Goal: Information Seeking & Learning: Compare options

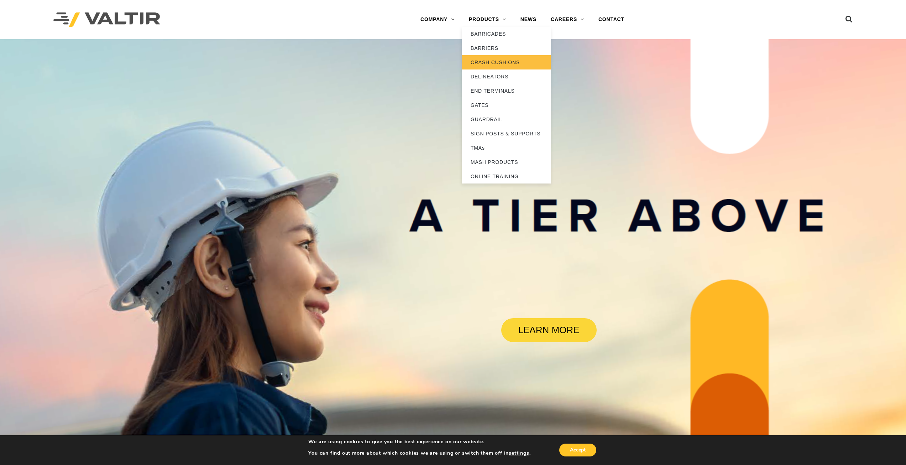
click at [488, 57] on link "CRASH CUSHIONS" at bounding box center [506, 62] width 89 height 14
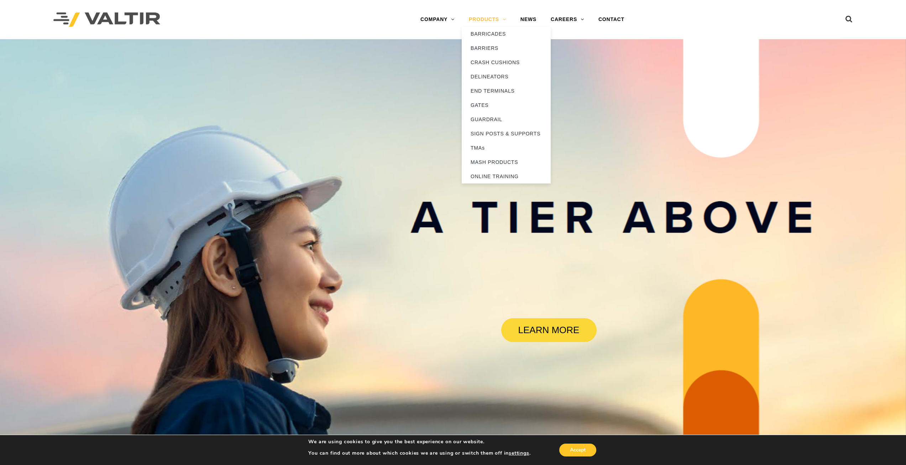
click at [480, 19] on link "PRODUCTS" at bounding box center [488, 19] width 52 height 14
click at [492, 61] on link "CRASH CUSHIONS" at bounding box center [506, 62] width 89 height 14
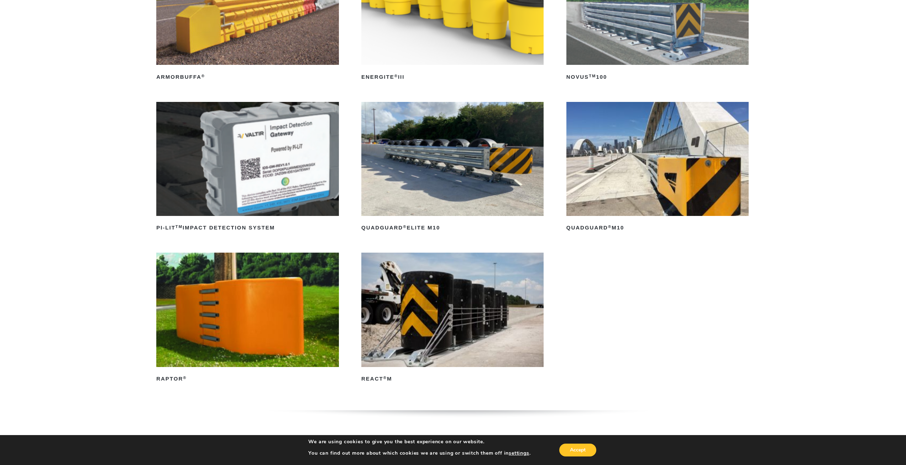
scroll to position [178, 0]
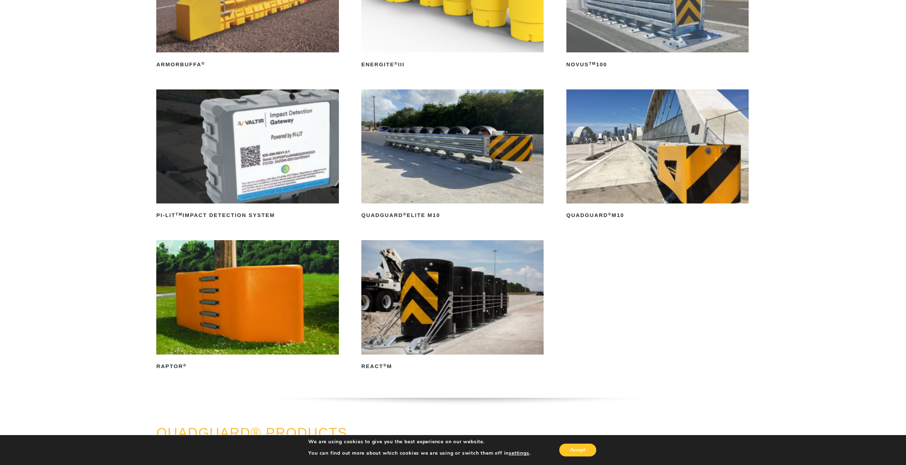
click at [450, 182] on img at bounding box center [452, 146] width 182 height 114
click at [679, 169] on img at bounding box center [657, 146] width 182 height 114
click at [436, 313] on img at bounding box center [452, 297] width 182 height 114
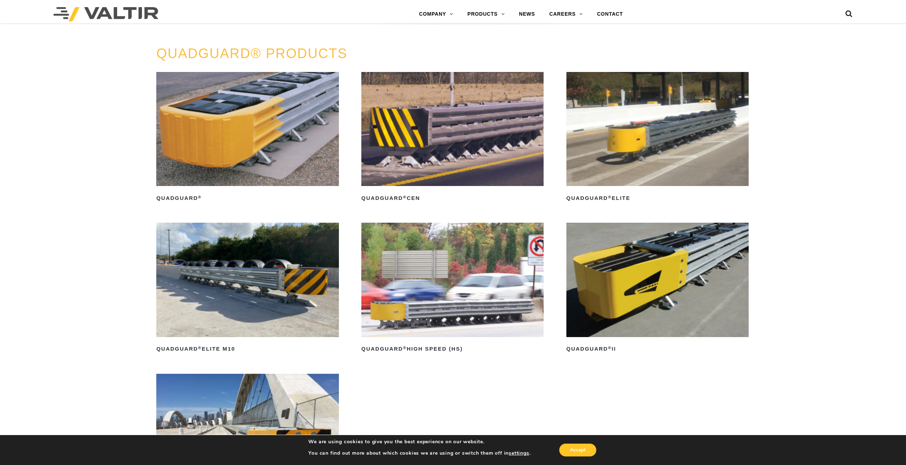
scroll to position [570, 0]
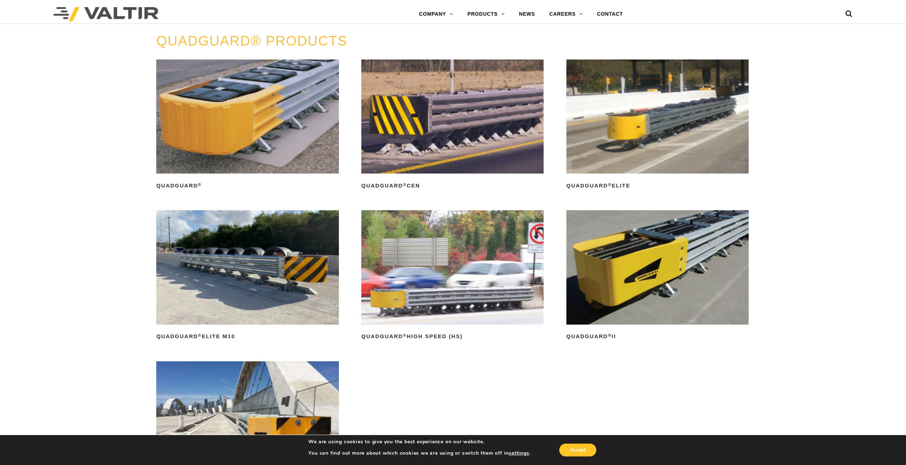
click at [634, 140] on img at bounding box center [657, 116] width 182 height 114
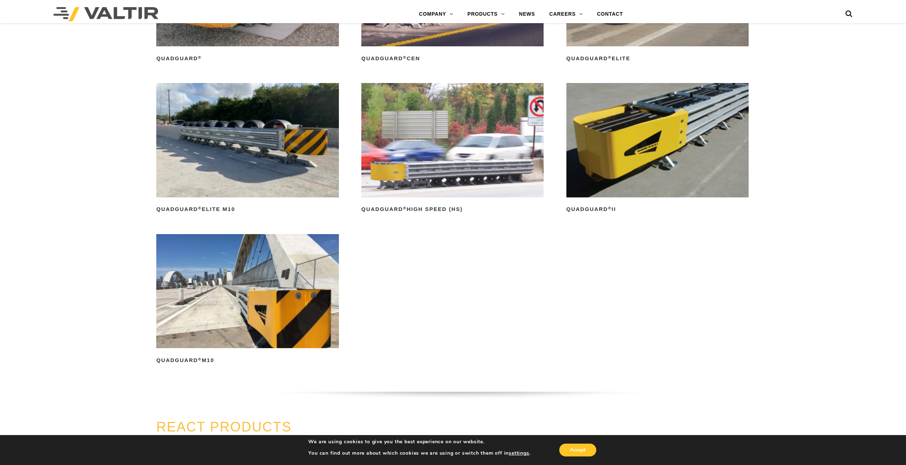
scroll to position [712, 0]
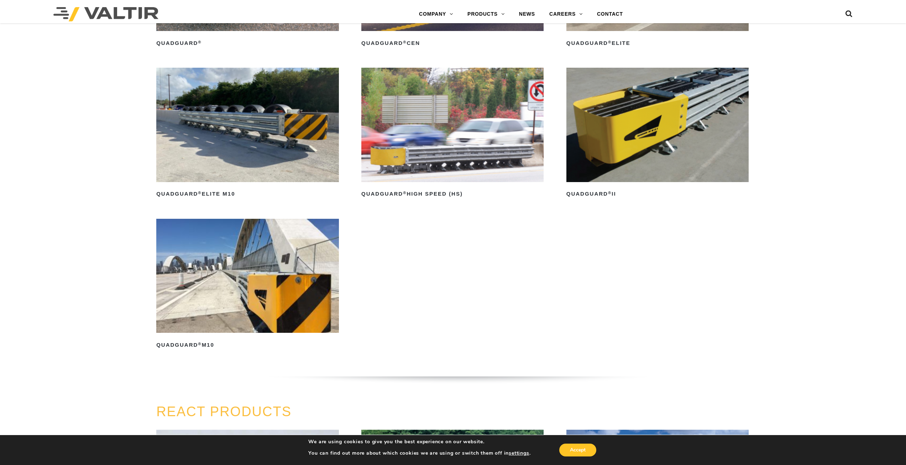
click at [257, 295] on img at bounding box center [247, 276] width 182 height 114
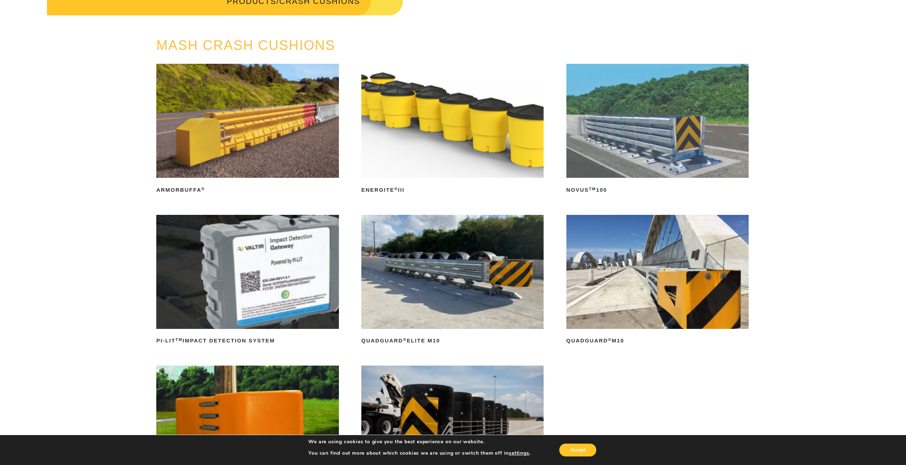
scroll to position [0, 0]
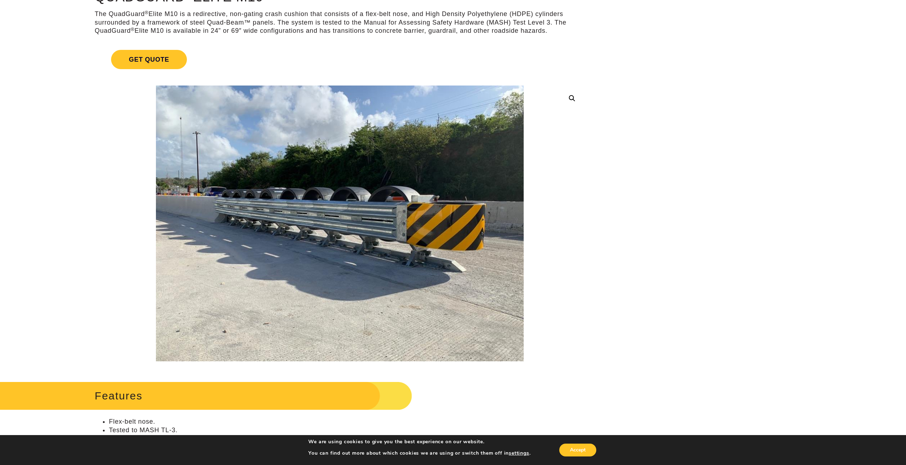
scroll to position [71, 0]
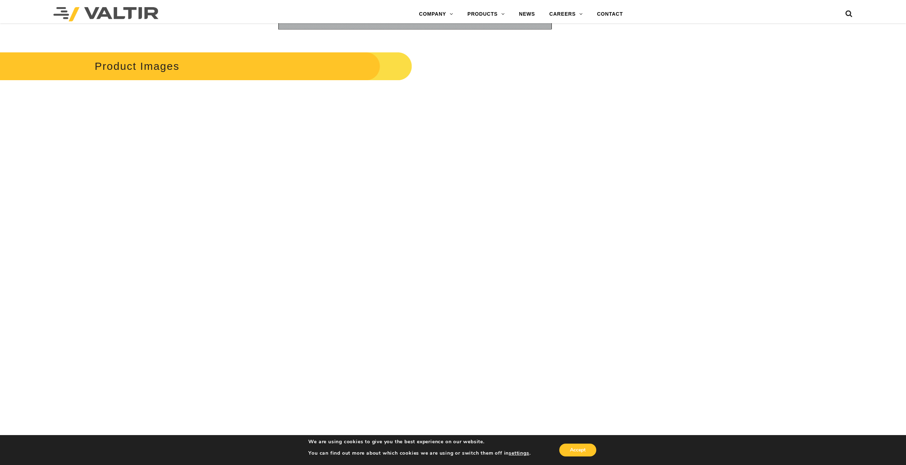
scroll to position [1139, 0]
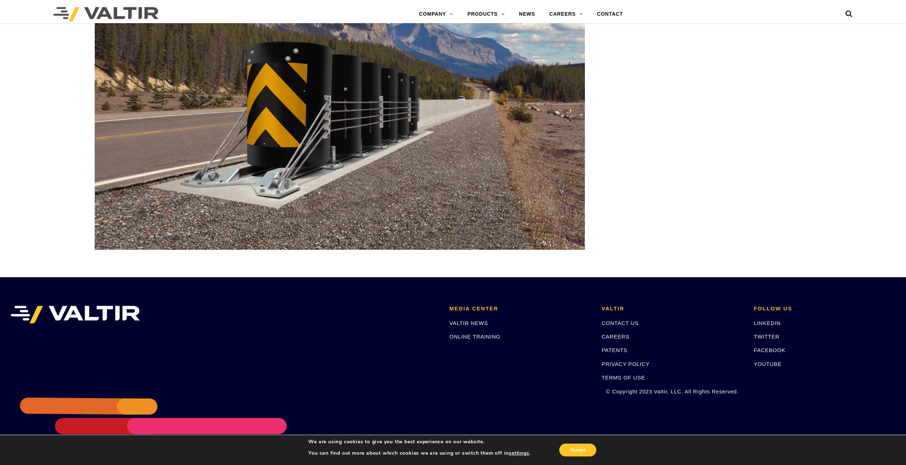
scroll to position [2919, 0]
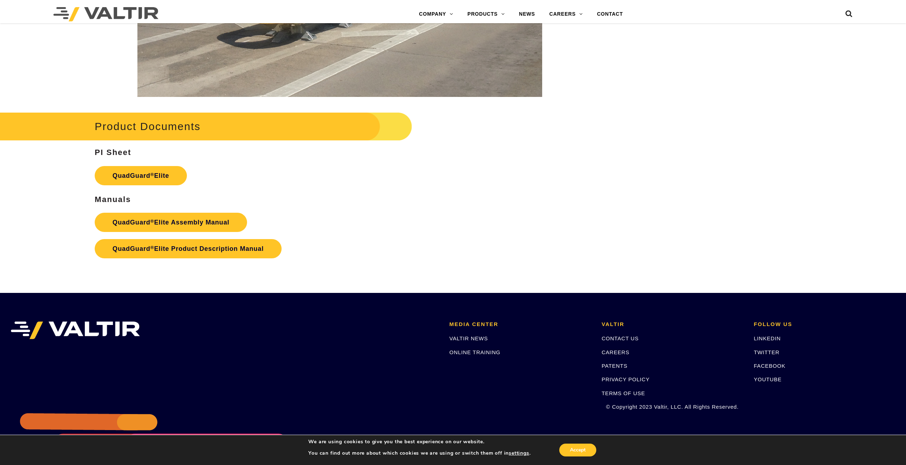
scroll to position [1085, 0]
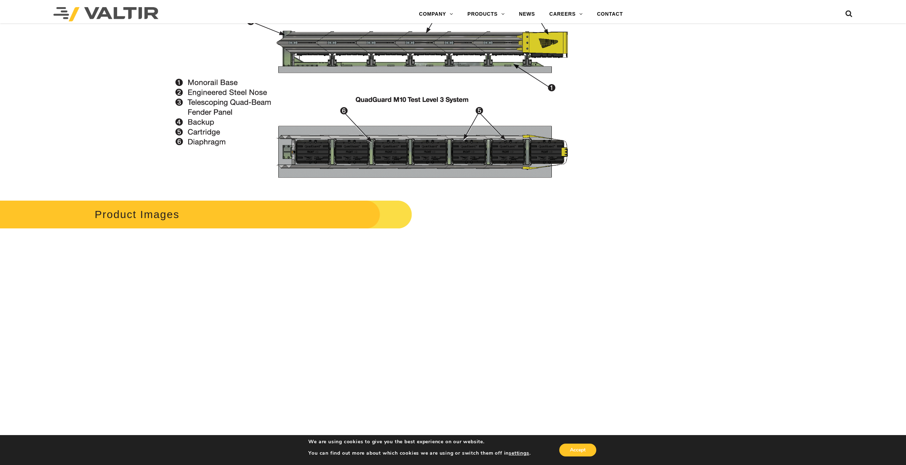
scroll to position [997, 0]
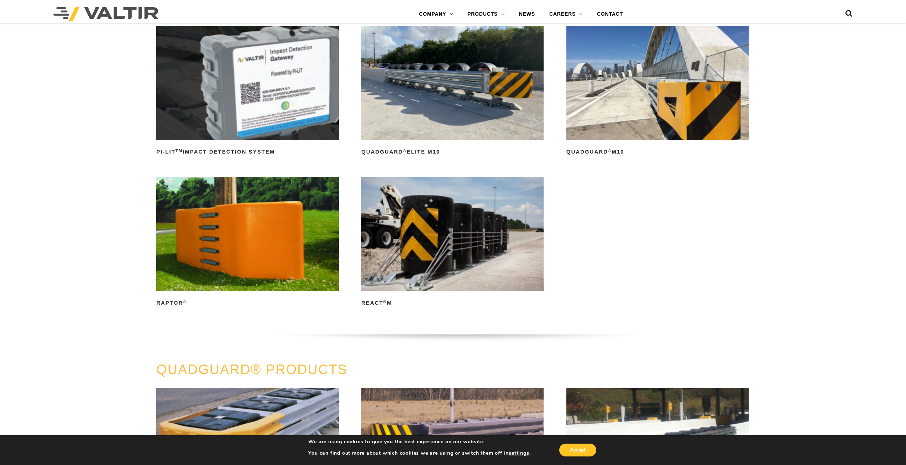
scroll to position [249, 0]
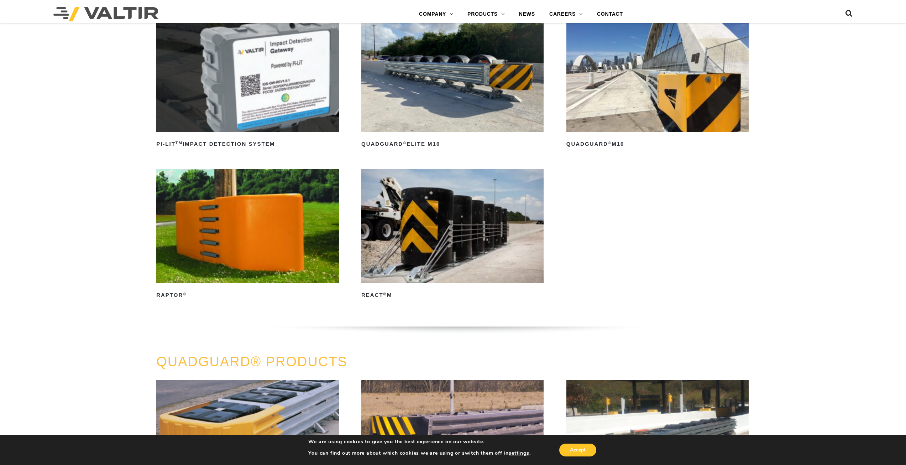
click at [420, 234] on img at bounding box center [452, 226] width 182 height 114
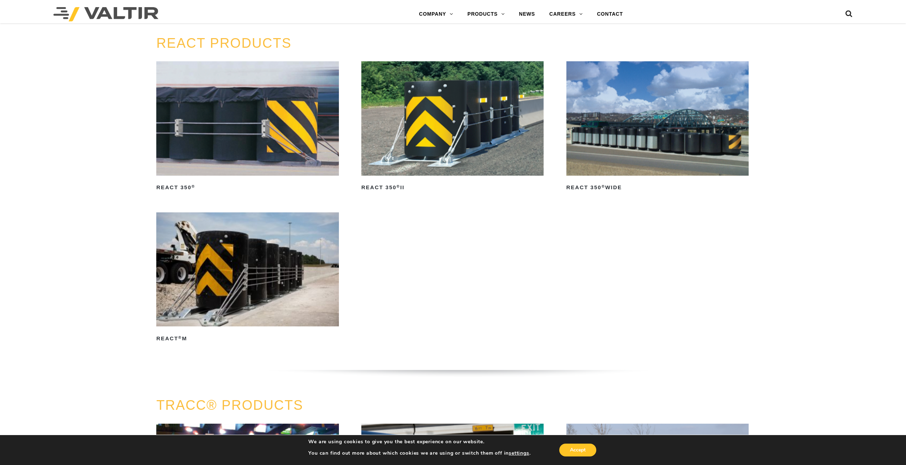
scroll to position [1033, 0]
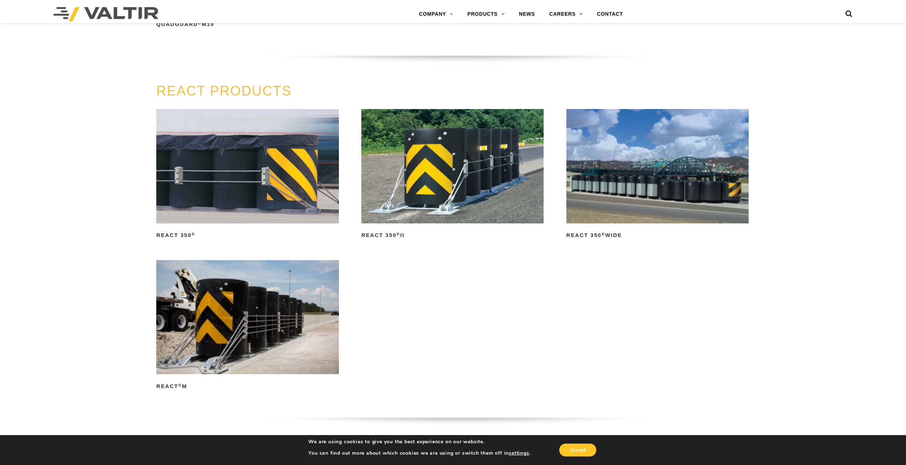
click at [285, 195] on img at bounding box center [247, 166] width 182 height 114
click at [284, 195] on img at bounding box center [247, 166] width 182 height 114
click at [250, 205] on img at bounding box center [247, 166] width 182 height 114
click at [275, 192] on img at bounding box center [247, 166] width 182 height 114
click at [447, 182] on img at bounding box center [452, 166] width 182 height 114
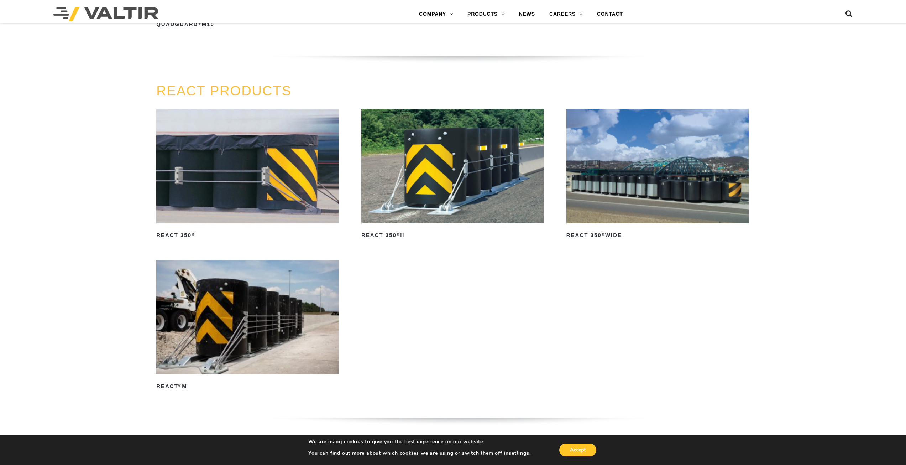
click at [468, 181] on img at bounding box center [452, 166] width 182 height 114
click at [447, 179] on img at bounding box center [452, 166] width 182 height 114
click at [436, 184] on img at bounding box center [452, 166] width 182 height 114
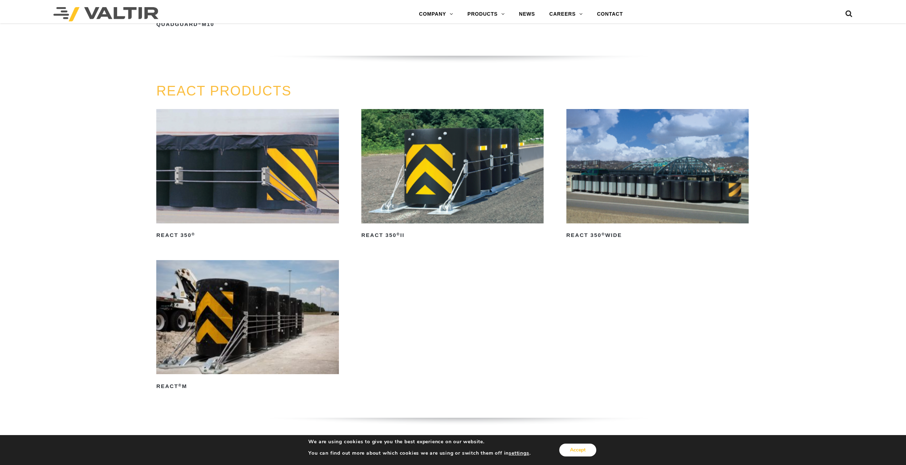
click at [583, 444] on button "Accept" at bounding box center [577, 449] width 37 height 13
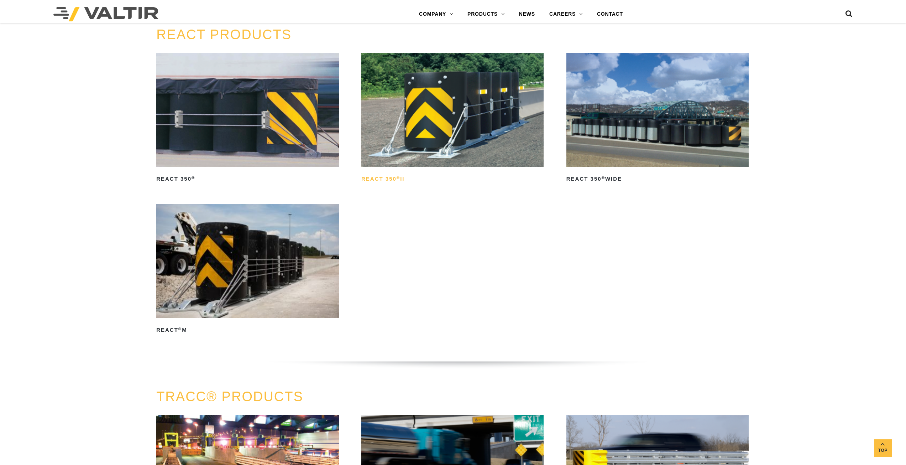
scroll to position [1068, 0]
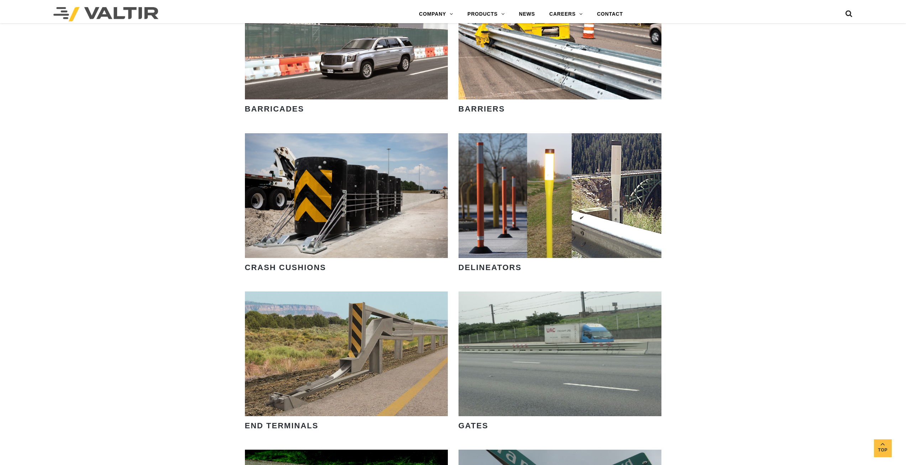
scroll to position [648, 0]
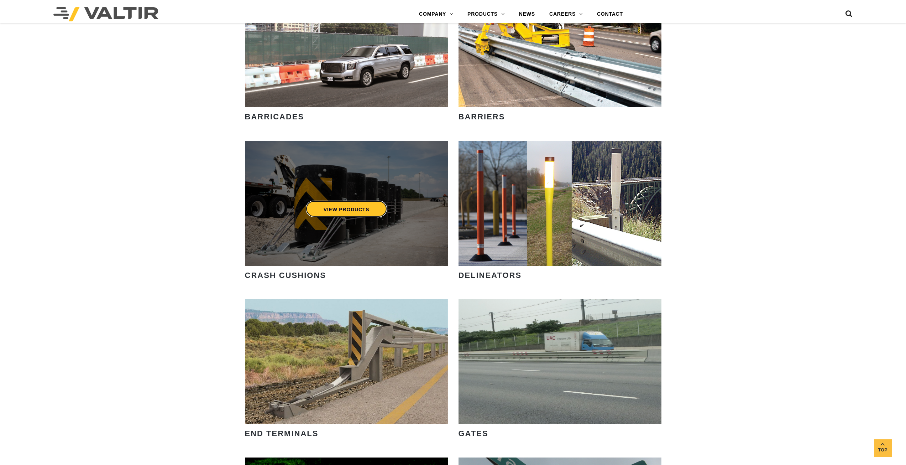
click at [308, 218] on div "VIEW PRODUCTS" at bounding box center [346, 208] width 174 height 23
click at [327, 210] on link "VIEW PRODUCTS" at bounding box center [346, 208] width 82 height 16
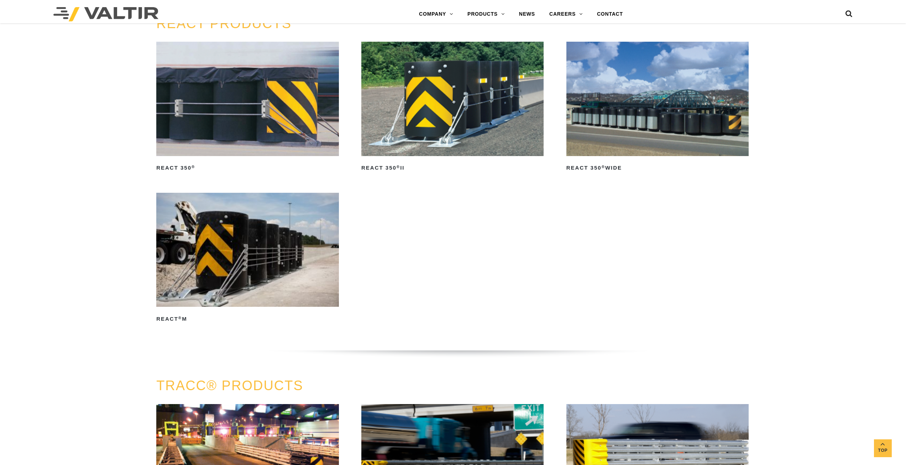
scroll to position [1104, 0]
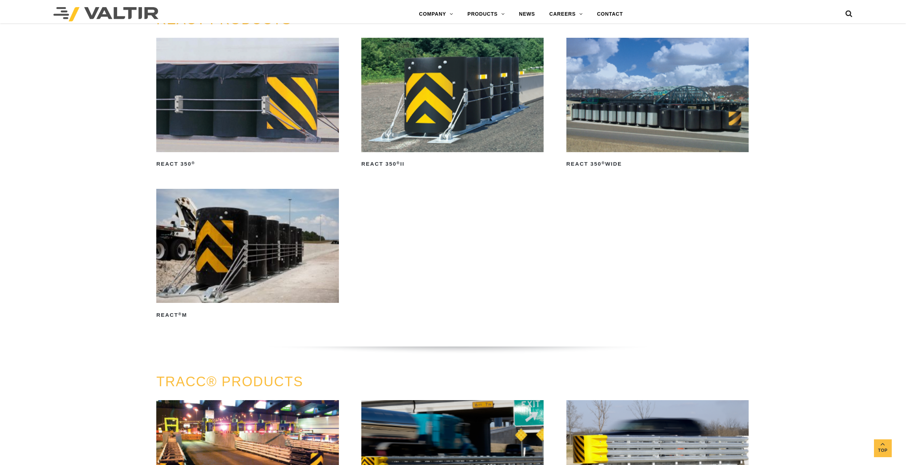
click at [297, 139] on img at bounding box center [247, 95] width 182 height 114
click at [472, 111] on img at bounding box center [452, 95] width 182 height 114
click at [656, 129] on img at bounding box center [657, 95] width 182 height 114
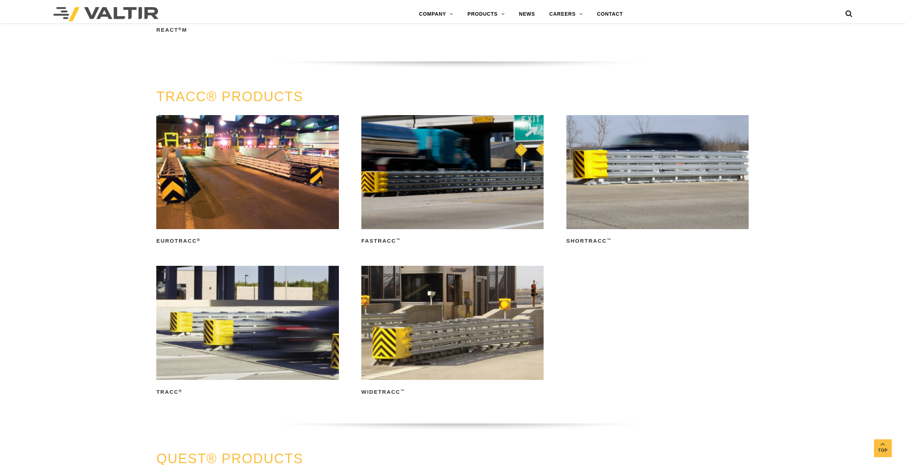
scroll to position [1424, 0]
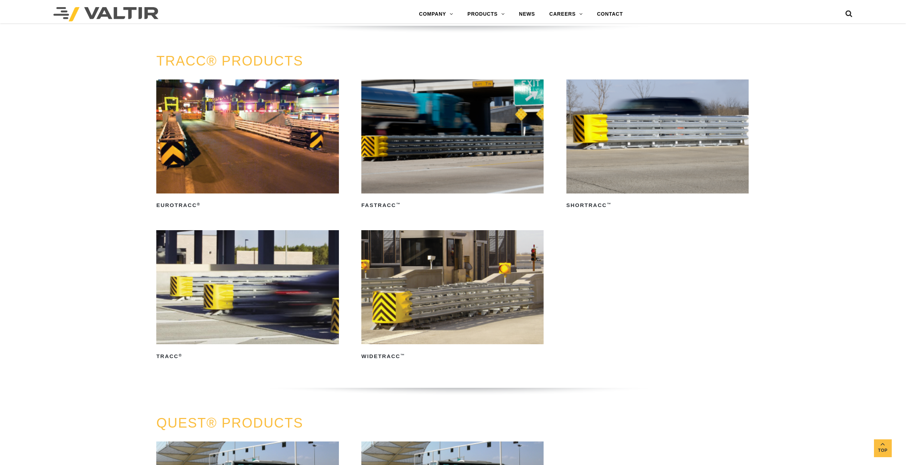
click at [236, 293] on img at bounding box center [247, 287] width 182 height 114
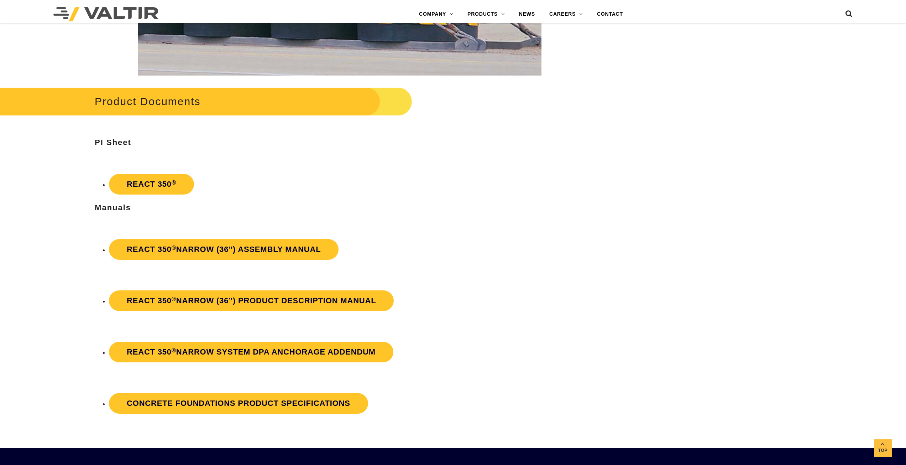
scroll to position [1211, 0]
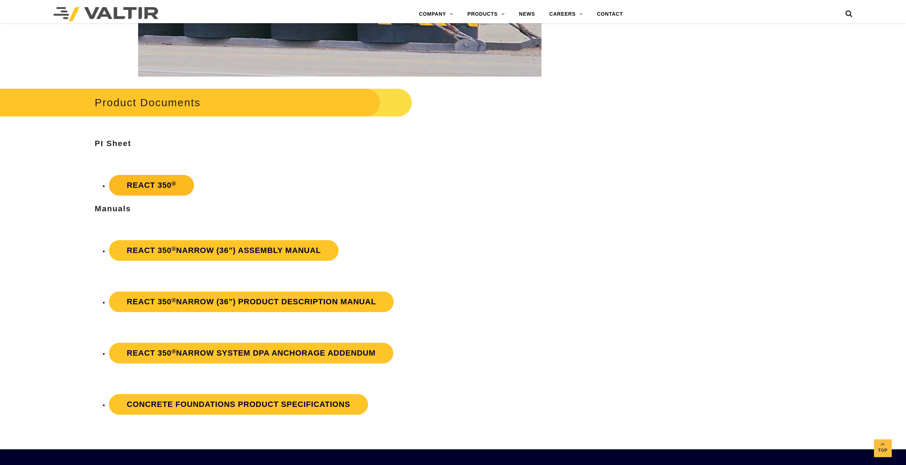
click at [154, 181] on link "REACT 350 ®" at bounding box center [151, 185] width 85 height 21
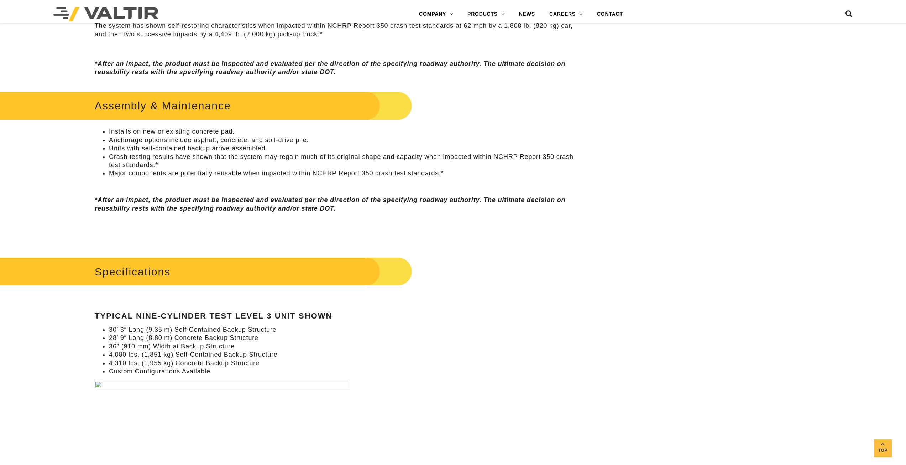
scroll to position [463, 0]
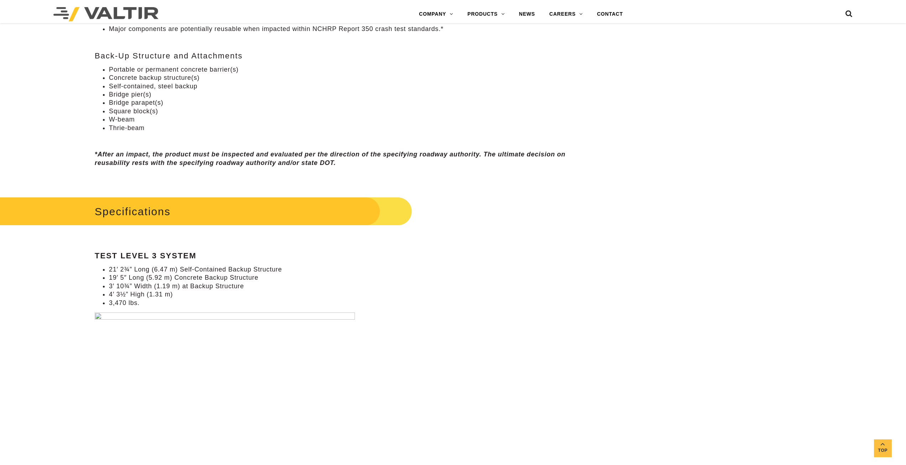
scroll to position [605, 0]
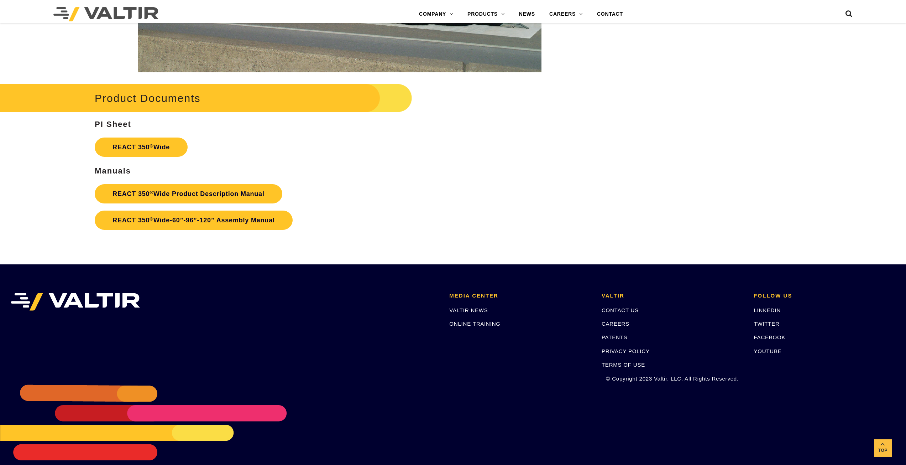
scroll to position [1240, 0]
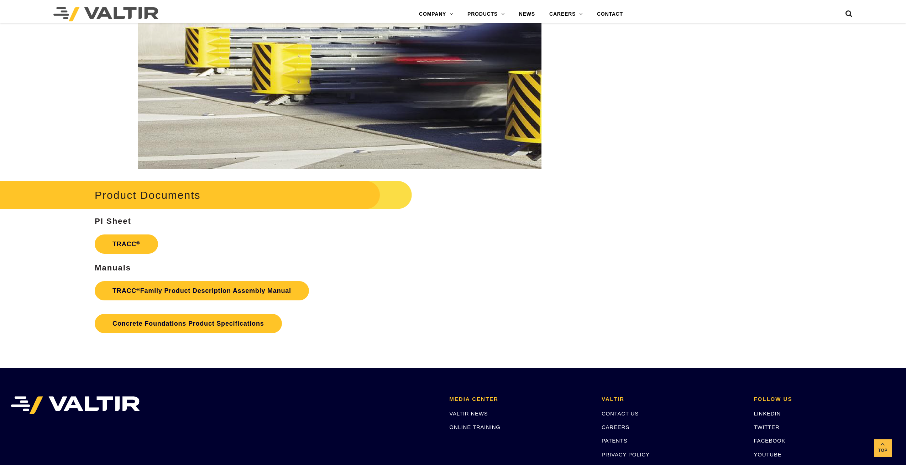
scroll to position [1068, 0]
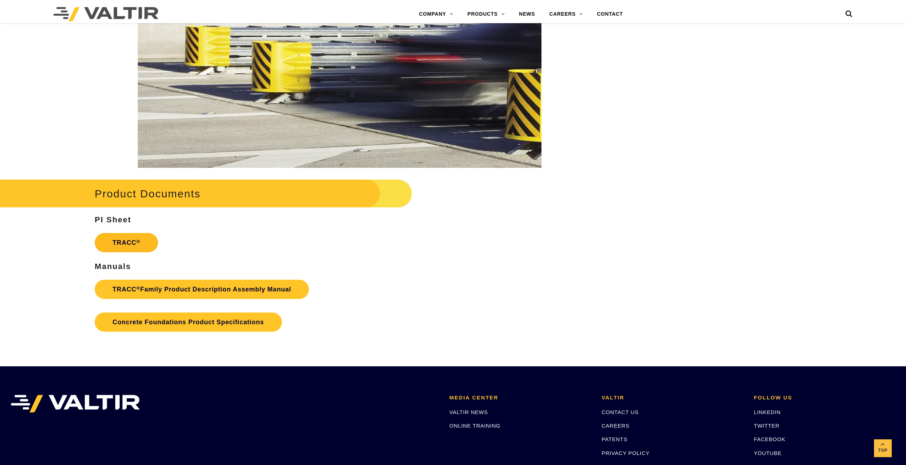
click at [131, 242] on link "TRACC ®" at bounding box center [126, 242] width 63 height 19
